Goal: Navigation & Orientation: Find specific page/section

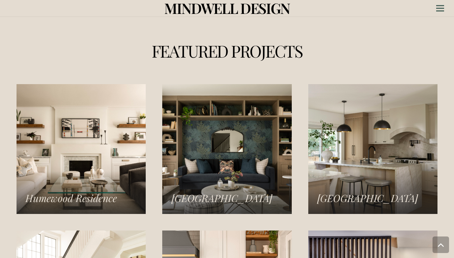
scroll to position [859, 0]
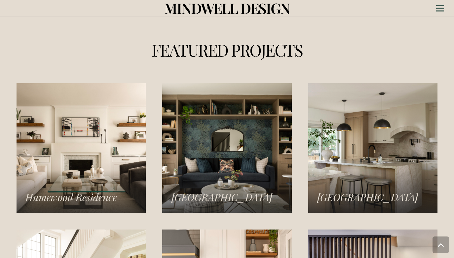
click at [112, 146] on link "Humewood Residence" at bounding box center [81, 147] width 129 height 129
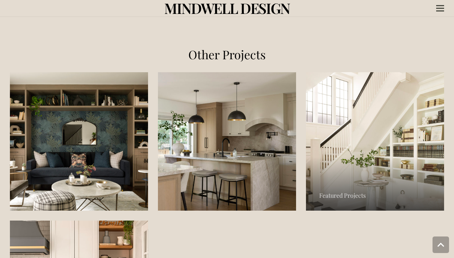
scroll to position [959, 0]
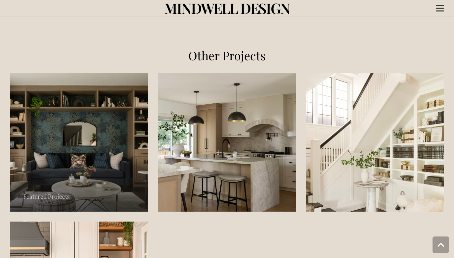
click at [119, 186] on link "Islington Residence" at bounding box center [79, 142] width 138 height 138
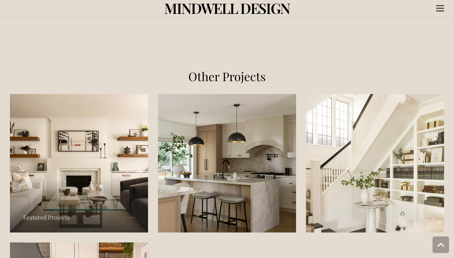
scroll to position [689, 0]
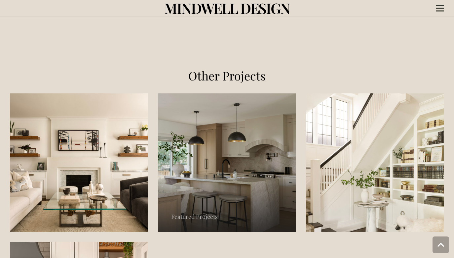
click at [203, 183] on link "Norseman Heights Residence" at bounding box center [227, 162] width 138 height 138
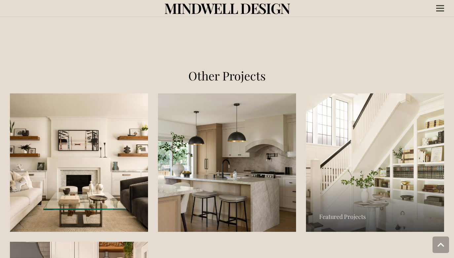
click at [347, 185] on link "Rosedale Residence" at bounding box center [375, 162] width 138 height 138
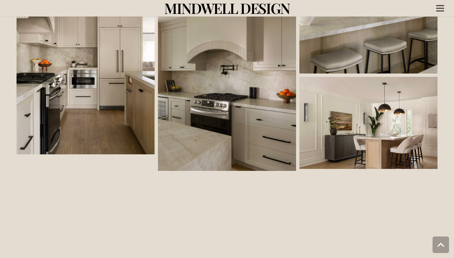
scroll to position [808, 0]
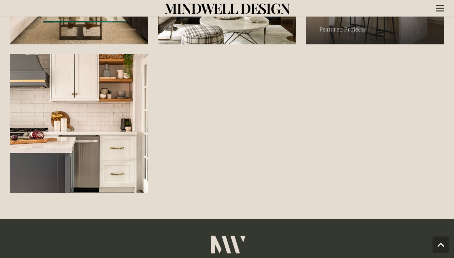
scroll to position [1089, 0]
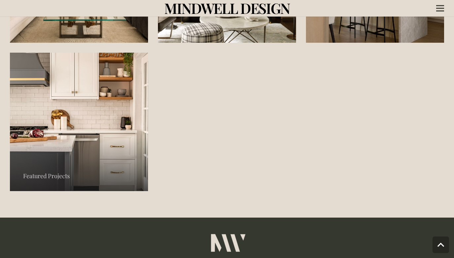
click at [102, 163] on link "Williamsburg Residence" at bounding box center [79, 122] width 138 height 138
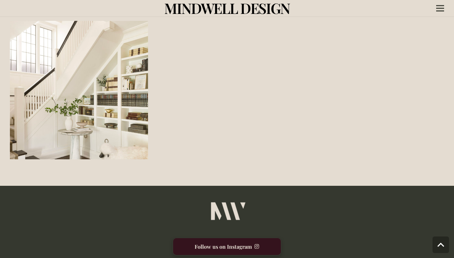
scroll to position [827, 0]
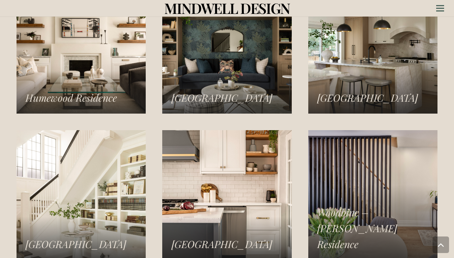
scroll to position [958, 0]
